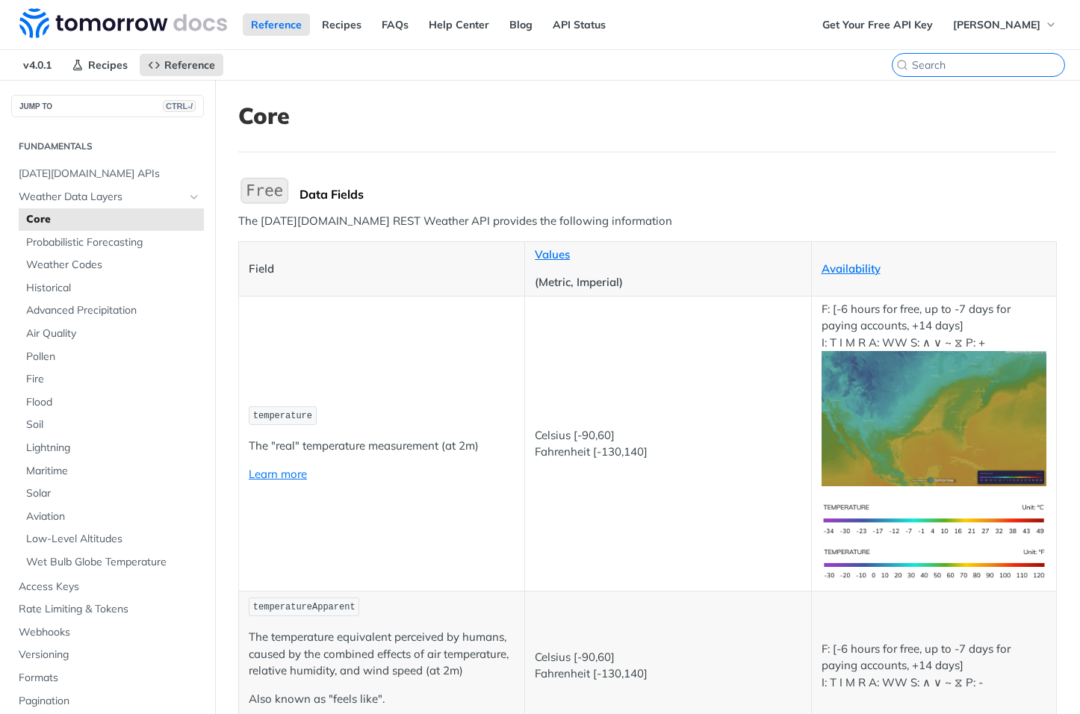
click at [977, 62] on input "CTRL-K" at bounding box center [988, 64] width 152 height 13
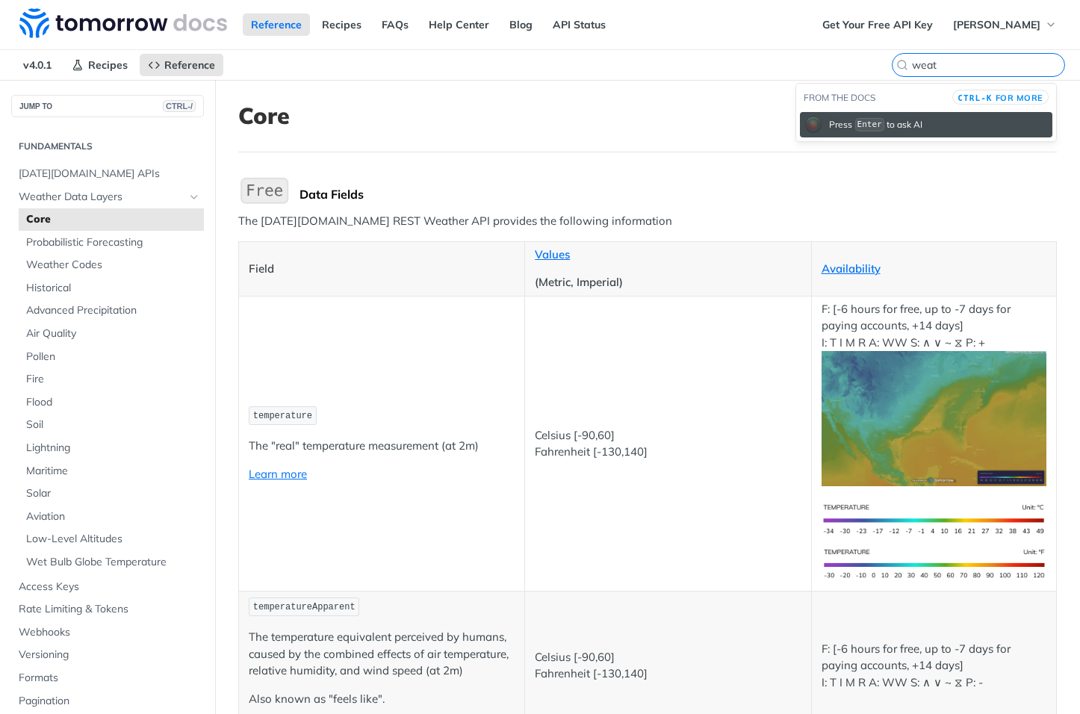
type input "weat"
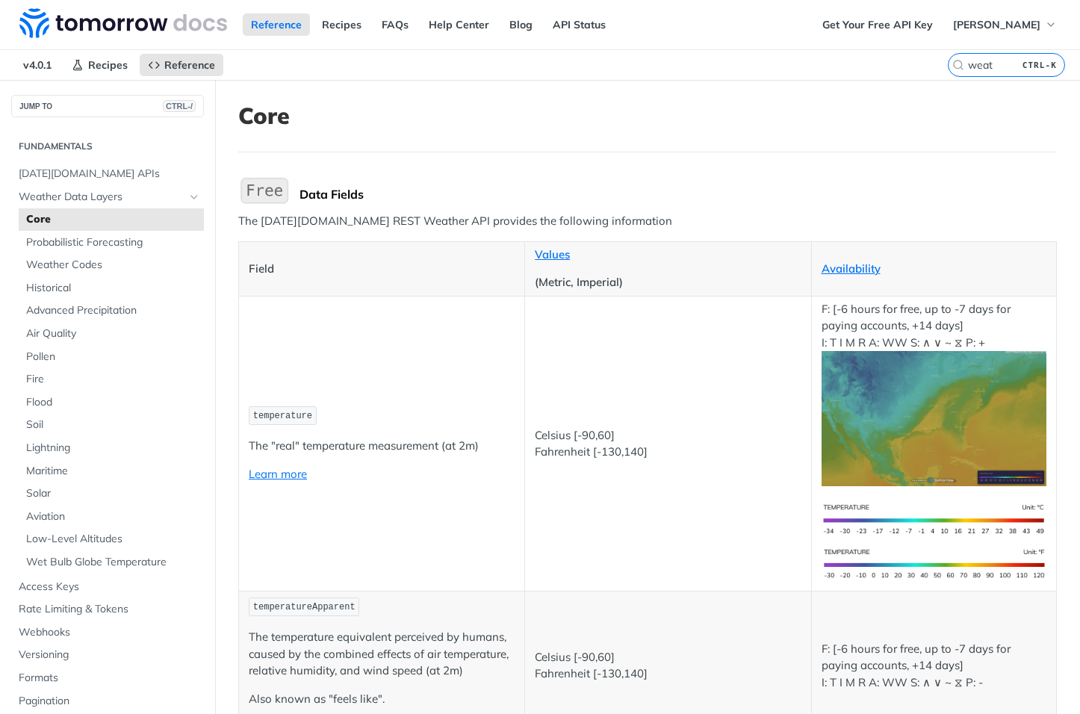
click at [666, 217] on p "The [DATE][DOMAIN_NAME] REST Weather API provides the following information" at bounding box center [647, 221] width 819 height 17
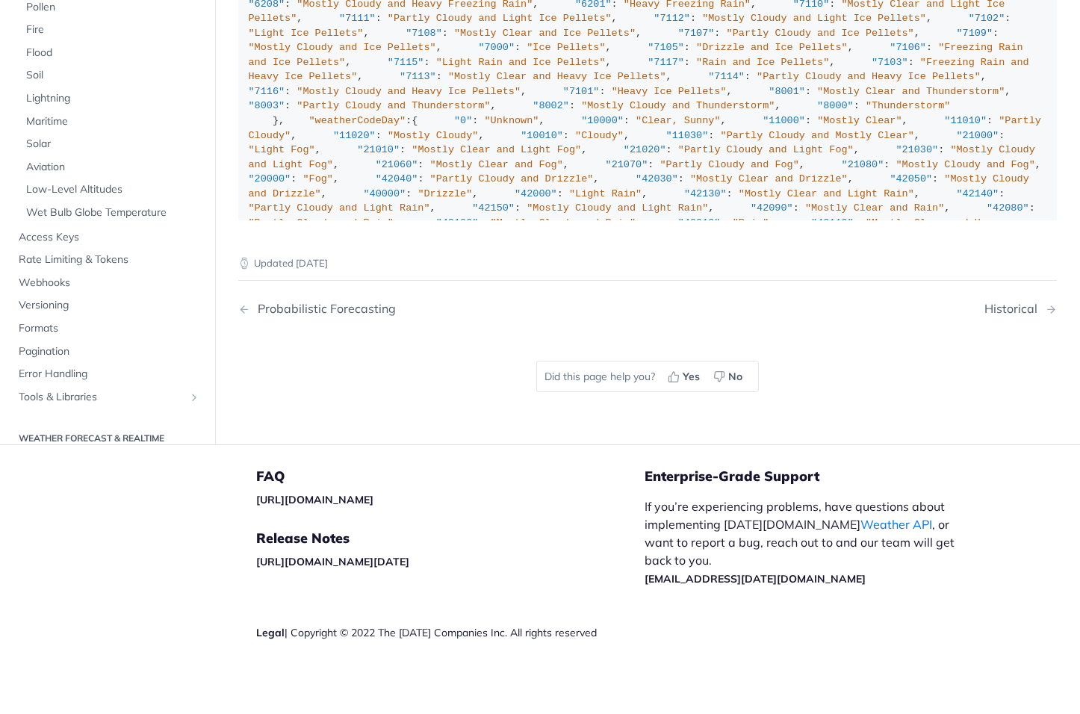
scroll to position [8522, 0]
drag, startPoint x: 297, startPoint y: 497, endPoint x: 230, endPoint y: 135, distance: 367.7
copy div ""weatherCode" : { "0" : "Unknown" , "1000" : "Clear, Sunny" , "1100" : "Mostly …"
click at [454, 455] on div ""weatherCode" : { "0" : "Unknown" , "1000" : "Clear, Sunny" , "1100" : "Mostly …" at bounding box center [648, 311] width 799 height 1447
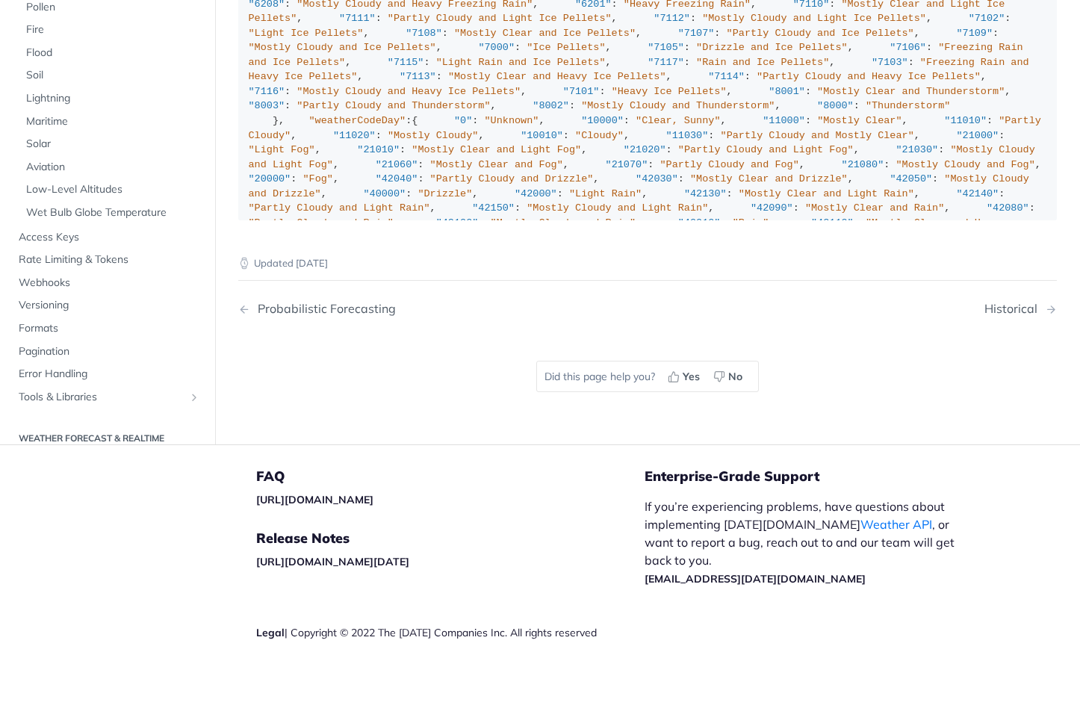
drag, startPoint x: 367, startPoint y: 495, endPoint x: 218, endPoint y: 144, distance: 380.7
drag, startPoint x: 218, startPoint y: 144, endPoint x: 461, endPoint y: 421, distance: 368.5
click at [460, 408] on div ""weatherCode" : { "0" : "Unknown" , "1000" : "Clear, Sunny" , "1100" : "Mostly …" at bounding box center [648, 311] width 799 height 1447
drag, startPoint x: 429, startPoint y: 480, endPoint x: 248, endPoint y: 154, distance: 373.2
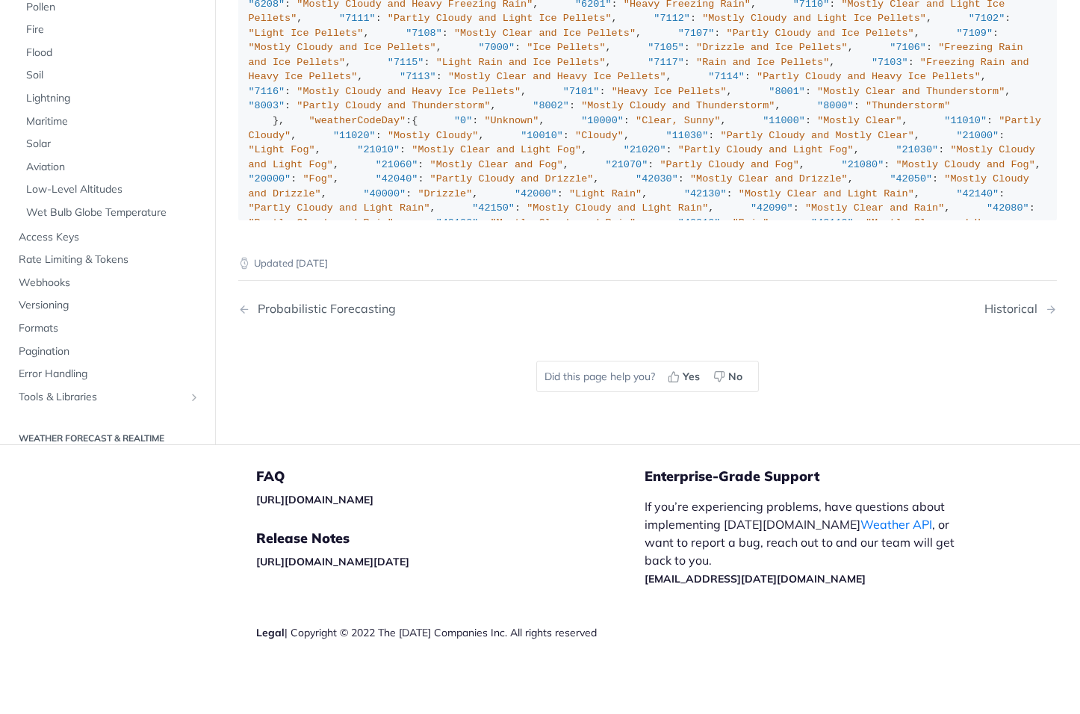
click at [249, 154] on div ""weatherCode" : { "0" : "Unknown" , "1000" : "Clear, Sunny" , "1100" : "Mostly …" at bounding box center [648, 311] width 799 height 1447
copy div ""0" : "Unknown" , "1000" : "Clear, Sunny" , "1100" : "Mostly Clear" , "1101" : …"
click at [663, 469] on div ""weatherCode" : { "0" : "Unknown" , "1000" : "Clear, Sunny" , "1100" : "Mostly …" at bounding box center [648, 311] width 799 height 1447
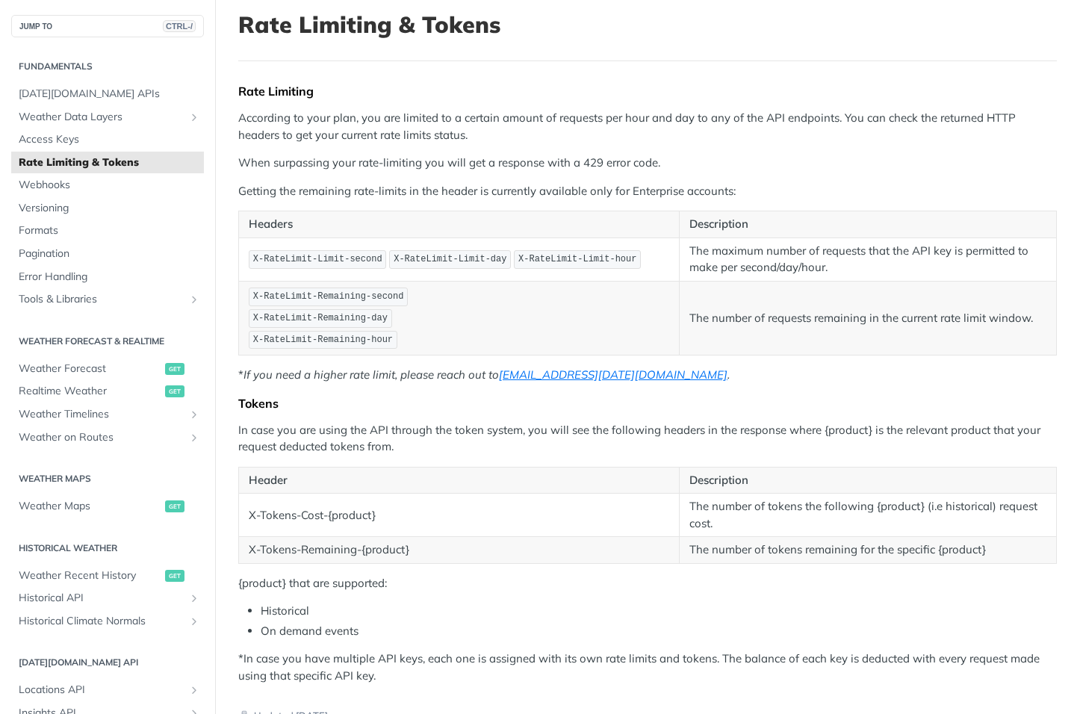
scroll to position [149, 0]
